Goal: Ask a question

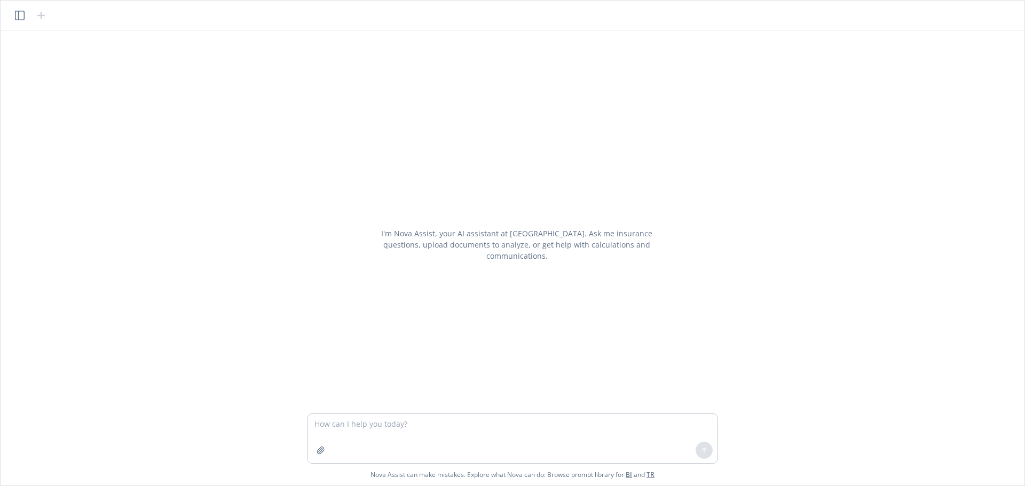
click at [396, 442] on textarea at bounding box center [512, 438] width 409 height 49
type textarea "are contractors eligible for group benefits?"
